Goal: Task Accomplishment & Management: Manage account settings

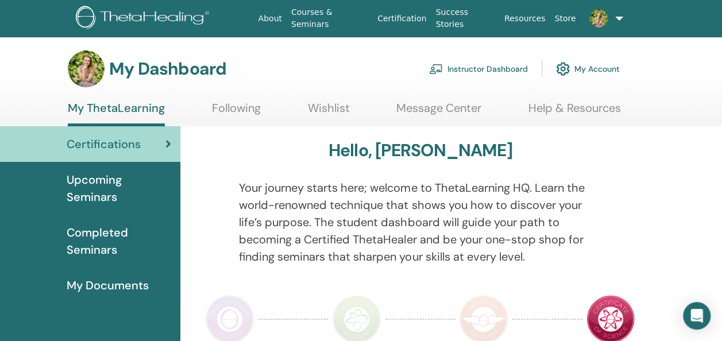
click at [466, 63] on link "Instructor Dashboard" at bounding box center [478, 68] width 99 height 25
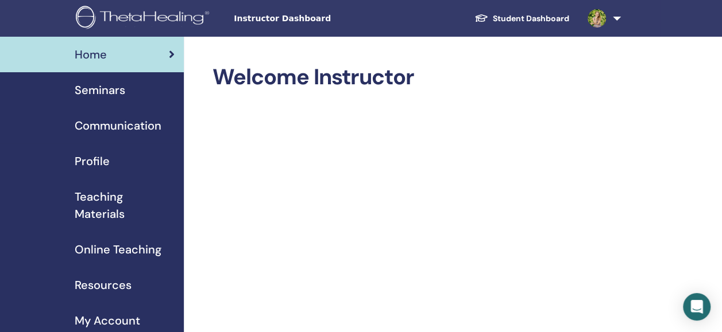
click at [525, 9] on link "Student Dashboard" at bounding box center [521, 18] width 113 height 21
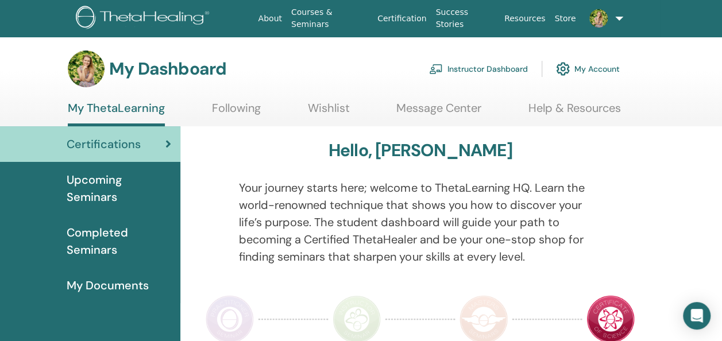
click at [107, 187] on span "Upcoming Seminars" at bounding box center [119, 188] width 104 height 34
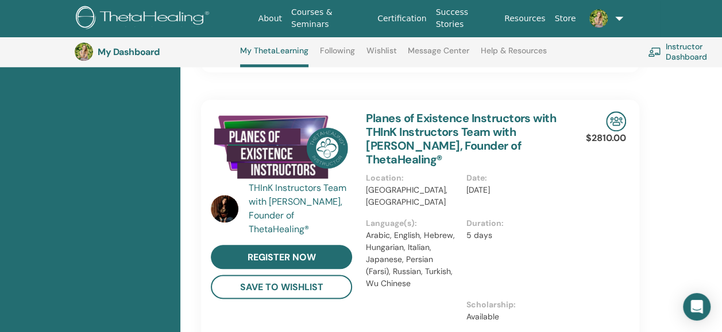
scroll to position [541, 0]
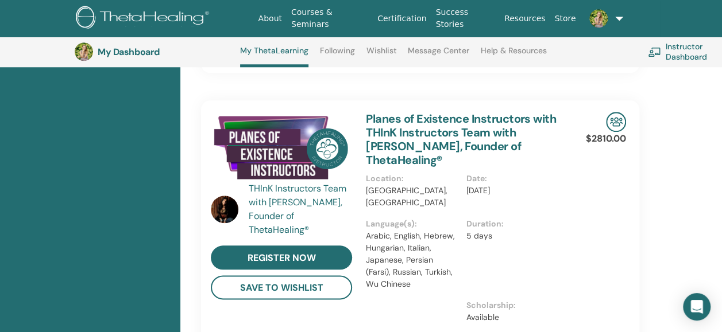
click at [348, 54] on link "Following" at bounding box center [337, 55] width 35 height 18
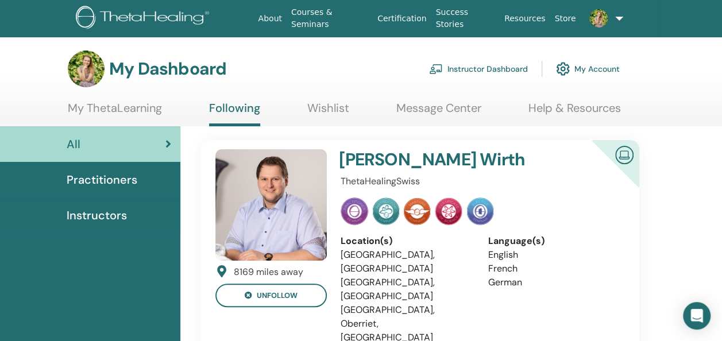
click at [465, 74] on link "Instructor Dashboard" at bounding box center [478, 68] width 99 height 25
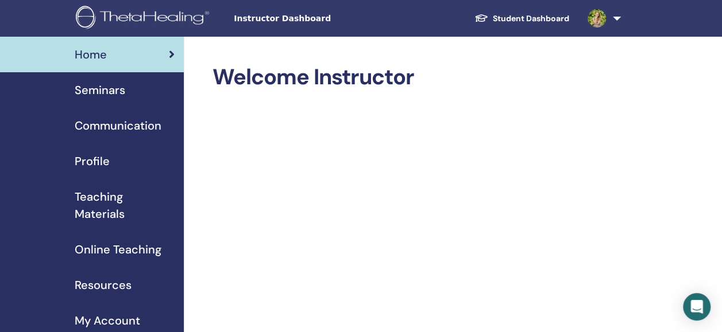
click at [105, 94] on span "Seminars" at bounding box center [100, 90] width 51 height 17
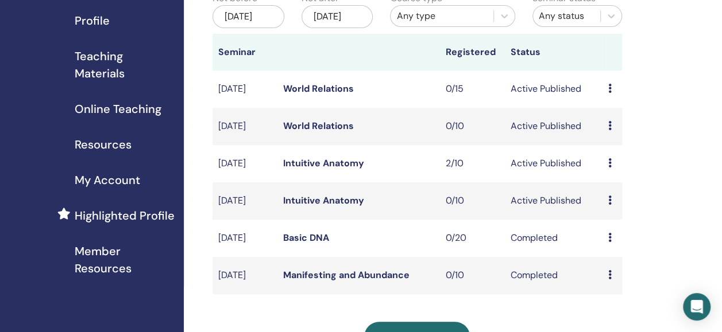
scroll to position [145, 0]
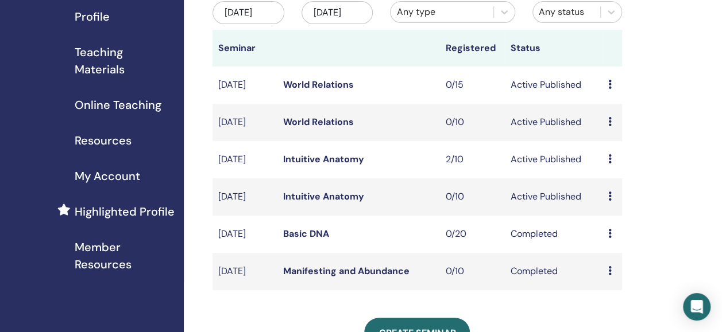
click at [611, 164] on icon at bounding box center [609, 158] width 3 height 9
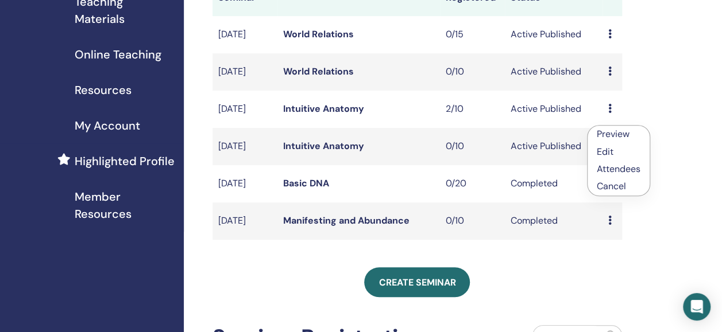
scroll to position [197, 0]
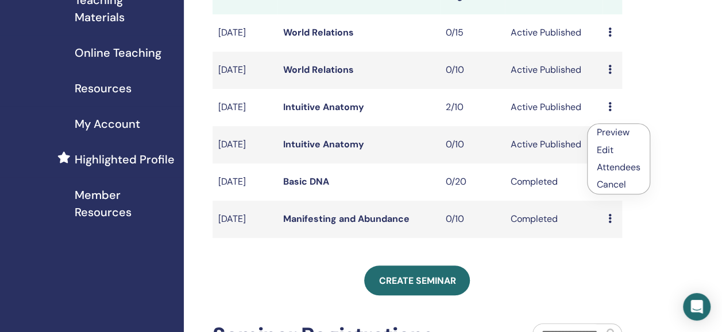
click at [625, 162] on link "Attendees" at bounding box center [618, 167] width 44 height 12
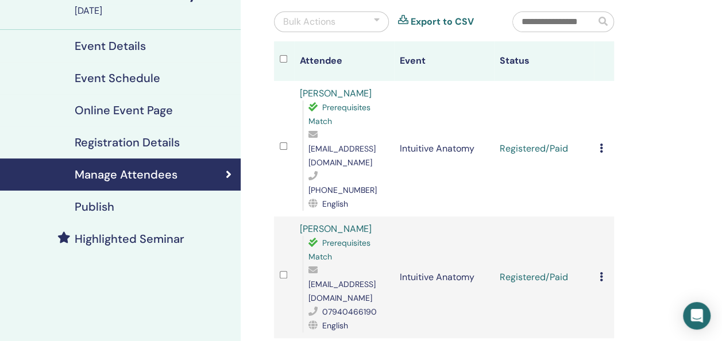
scroll to position [113, 0]
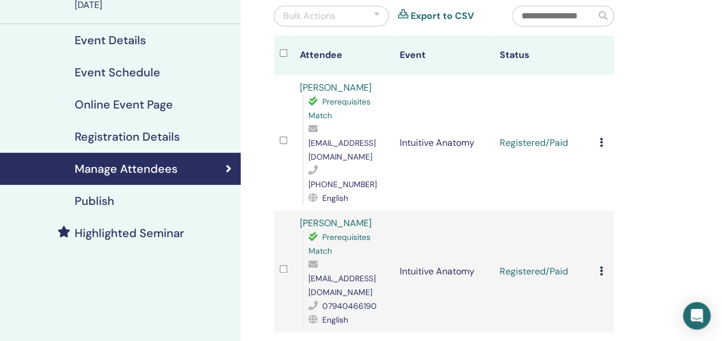
click at [596, 138] on td "Cancel Registration Do not auto-certify Mark as Paid Mark as Unpaid Mark as Abs…" at bounding box center [604, 142] width 20 height 135
click at [602, 138] on icon at bounding box center [600, 142] width 3 height 9
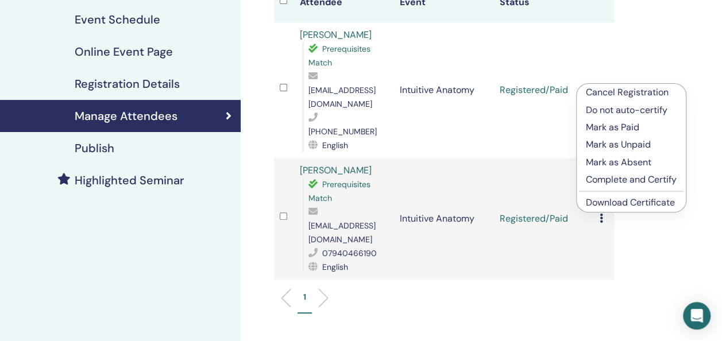
scroll to position [166, 0]
click at [486, 290] on ul "1" at bounding box center [444, 301] width 320 height 22
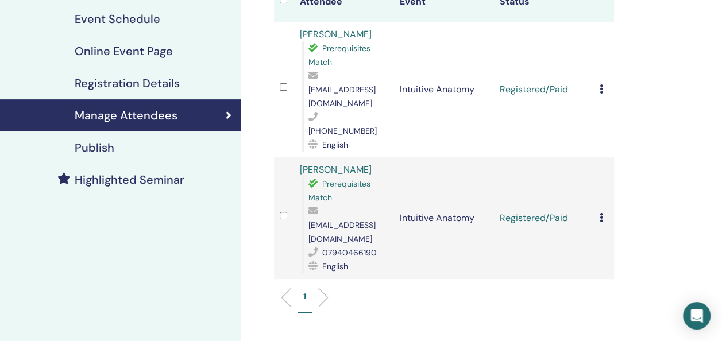
click at [606, 87] on div "Cancel Registration Do not auto-certify Mark as Paid Mark as Unpaid Mark as Abs…" at bounding box center [603, 90] width 9 height 14
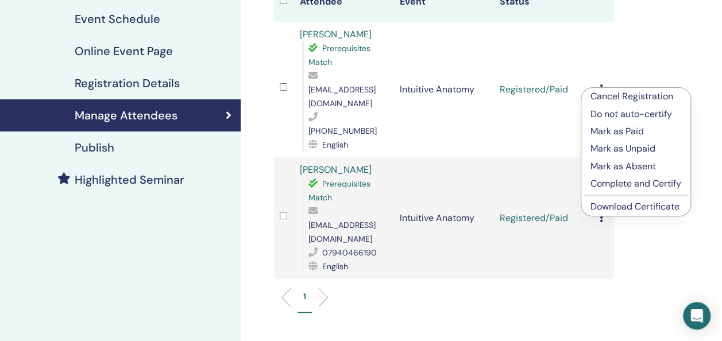
click at [288, 82] on div at bounding box center [284, 89] width 9 height 17
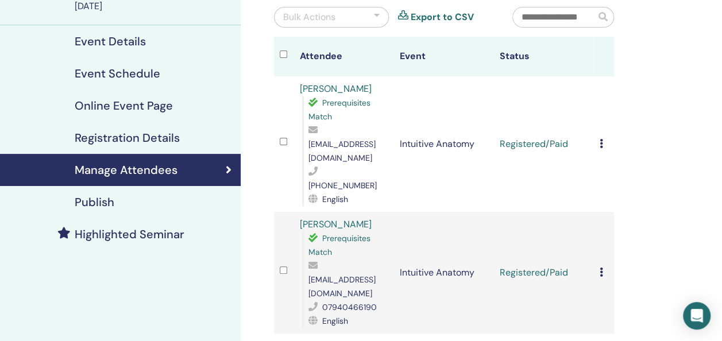
scroll to position [113, 0]
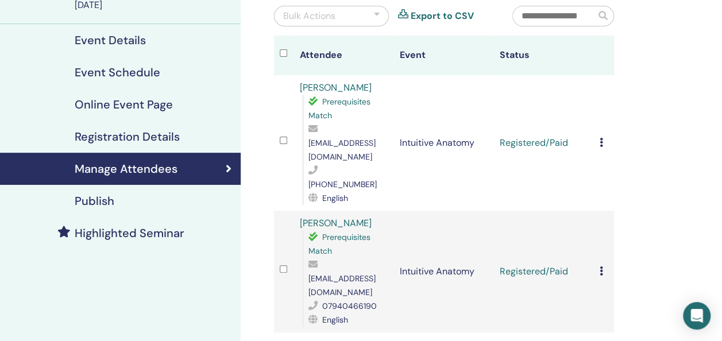
click at [600, 138] on icon at bounding box center [600, 142] width 3 height 9
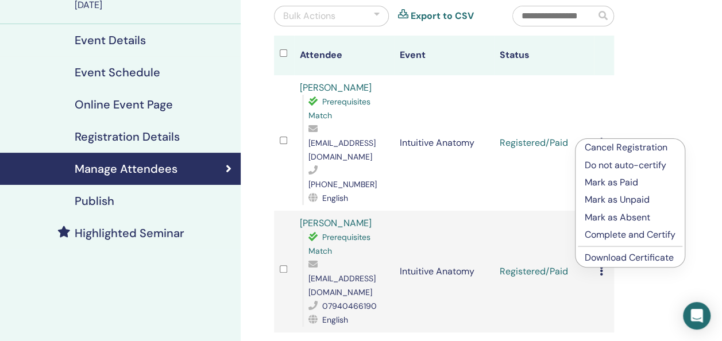
click at [630, 233] on p "Complete and Certify" at bounding box center [629, 235] width 91 height 14
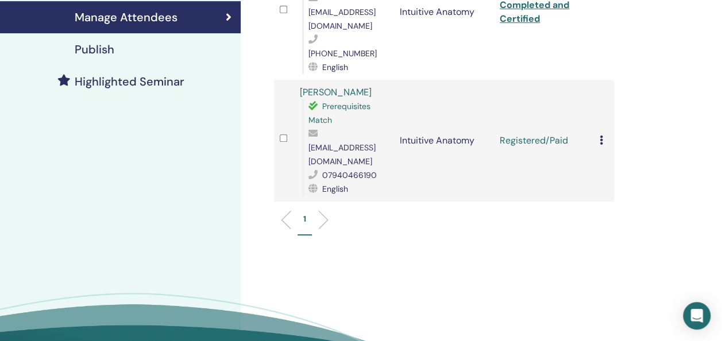
scroll to position [265, 0]
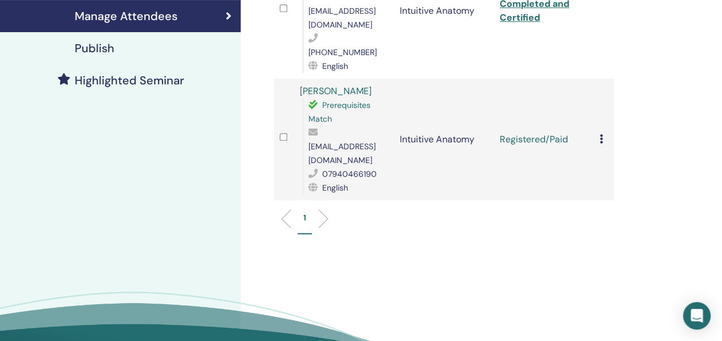
click at [601, 134] on icon at bounding box center [600, 138] width 3 height 9
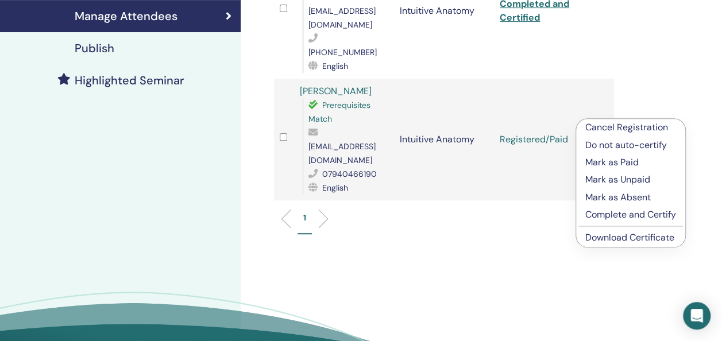
click at [610, 212] on p "Complete and Certify" at bounding box center [630, 215] width 91 height 14
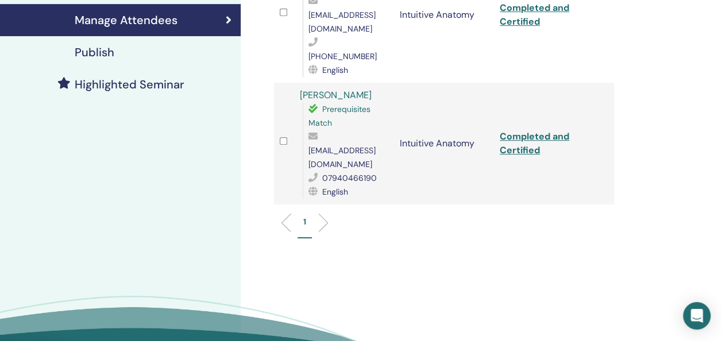
scroll to position [265, 0]
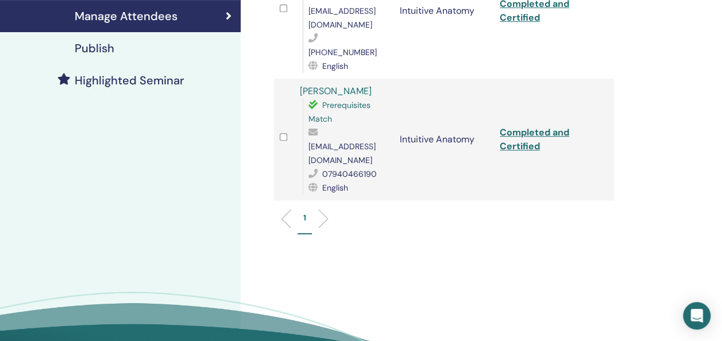
click at [313, 85] on link "[PERSON_NAME]" at bounding box center [336, 91] width 72 height 12
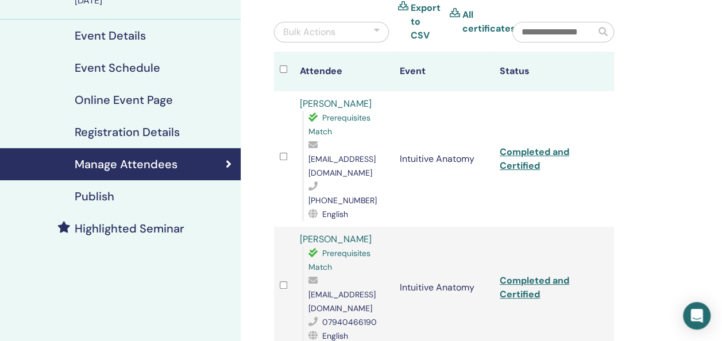
scroll to position [0, 0]
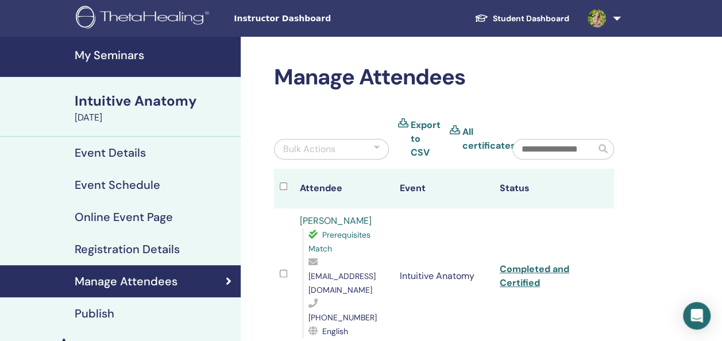
click at [109, 57] on h4 "My Seminars" at bounding box center [154, 55] width 159 height 14
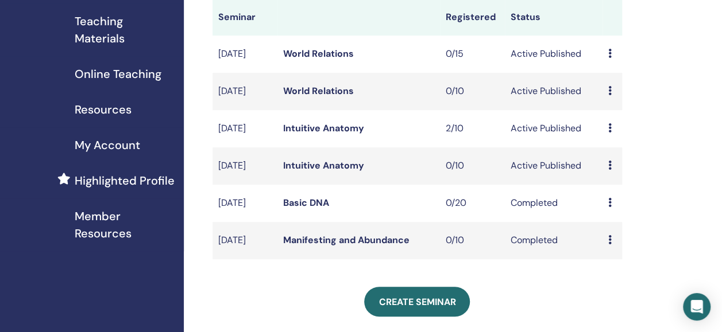
scroll to position [176, 0]
click at [612, 172] on div "Preview Edit Attendees Cancel" at bounding box center [612, 165] width 8 height 14
click at [629, 242] on p "Cancel" at bounding box center [620, 242] width 44 height 14
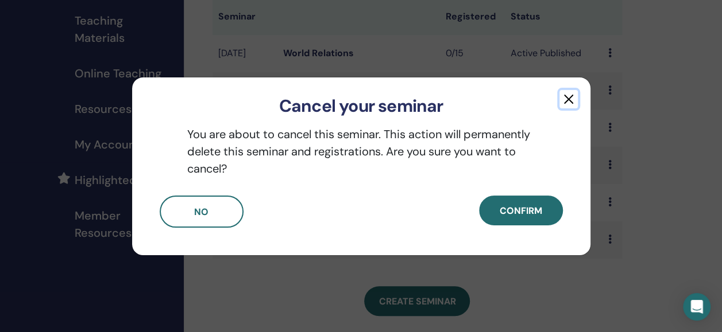
click at [573, 94] on button "button" at bounding box center [568, 99] width 18 height 18
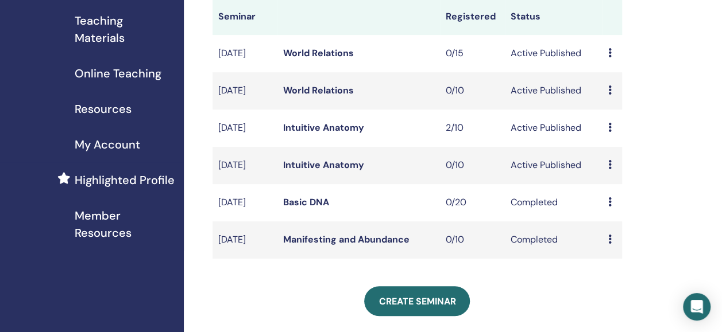
click at [612, 172] on div "Preview Edit Attendees Cancel" at bounding box center [612, 165] width 8 height 14
click at [622, 246] on p "Cancel" at bounding box center [620, 247] width 44 height 14
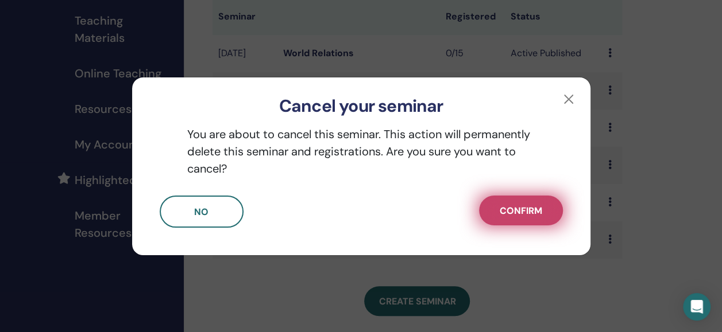
click at [534, 208] on span "Confirm" at bounding box center [520, 211] width 42 height 12
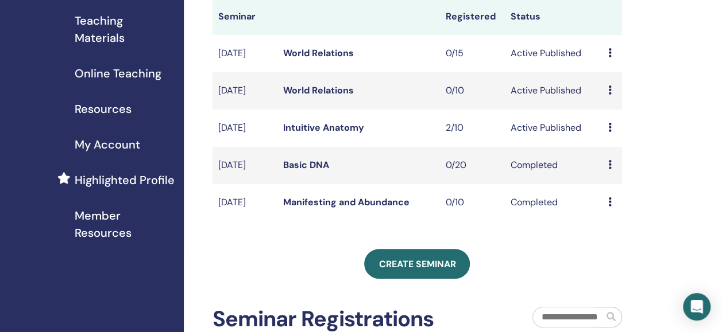
click at [610, 95] on icon at bounding box center [609, 90] width 3 height 9
click at [705, 222] on div "My Seminars You can customize the filter to explore upcoming seminars beyond th…" at bounding box center [454, 235] width 541 height 748
click at [610, 132] on icon at bounding box center [609, 127] width 3 height 9
click at [614, 186] on link "Attendees" at bounding box center [617, 189] width 44 height 12
